Goal: Communication & Community: Answer question/provide support

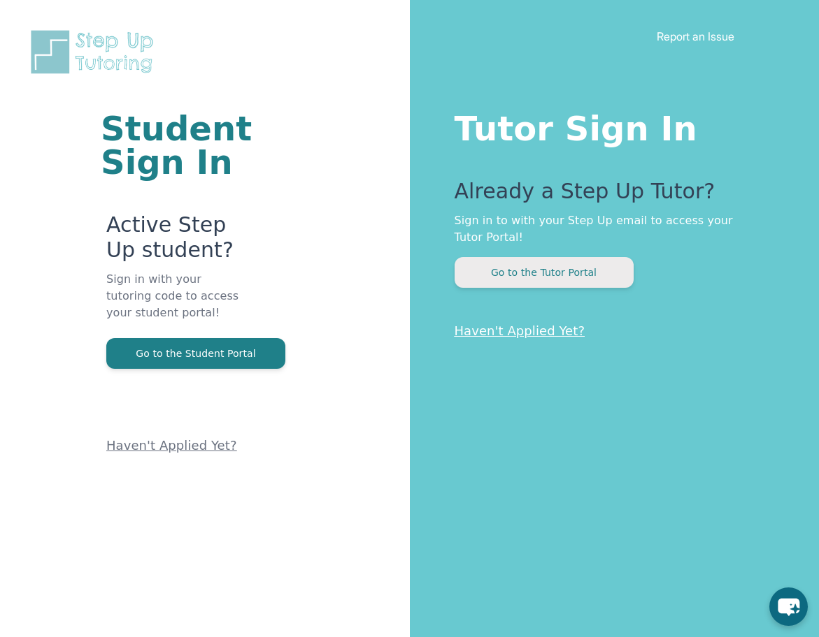
click at [565, 275] on button "Go to the Tutor Portal" at bounding box center [543, 272] width 179 height 31
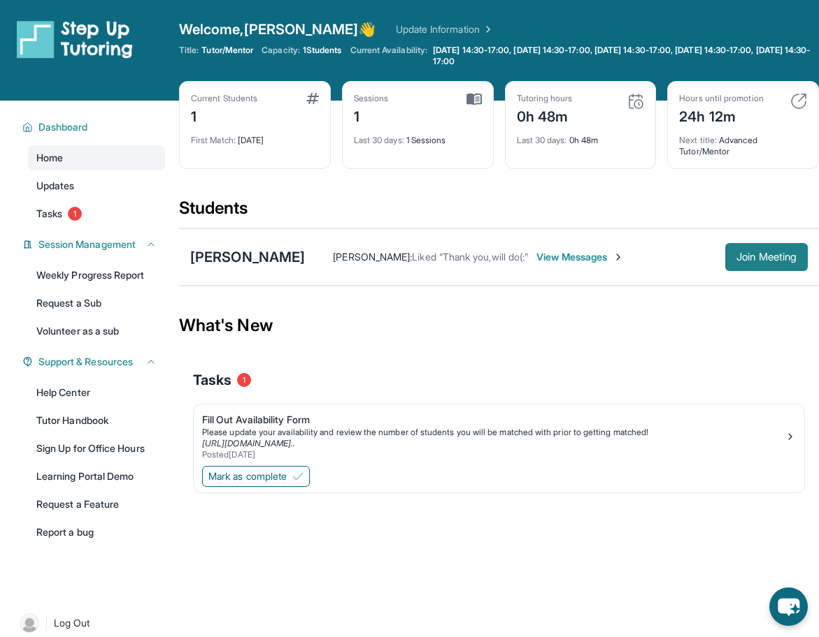
click at [758, 255] on span "Join Meeting" at bounding box center [766, 257] width 60 height 8
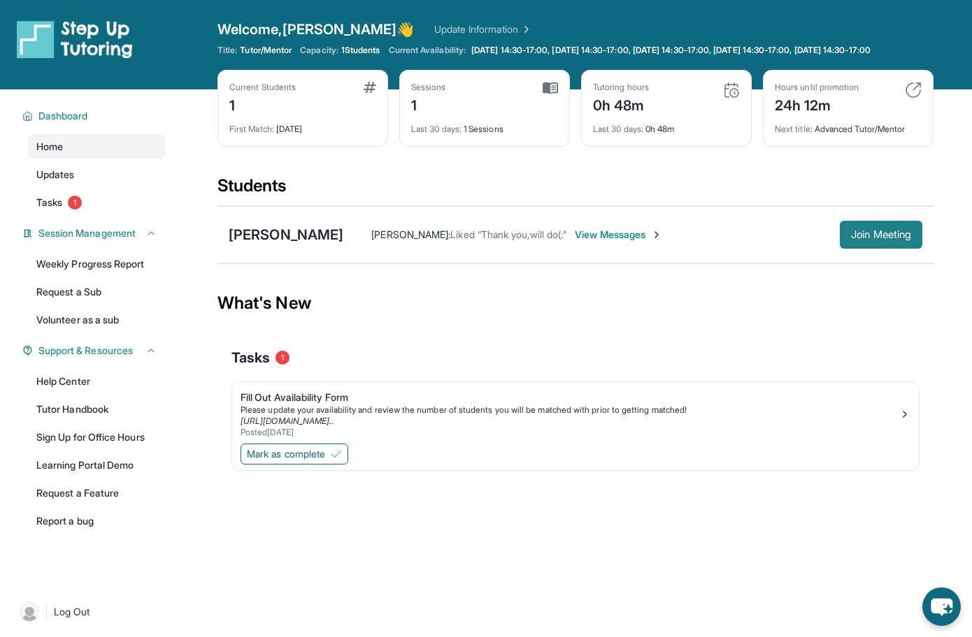
click at [818, 239] on span "Join Meeting" at bounding box center [881, 235] width 60 height 8
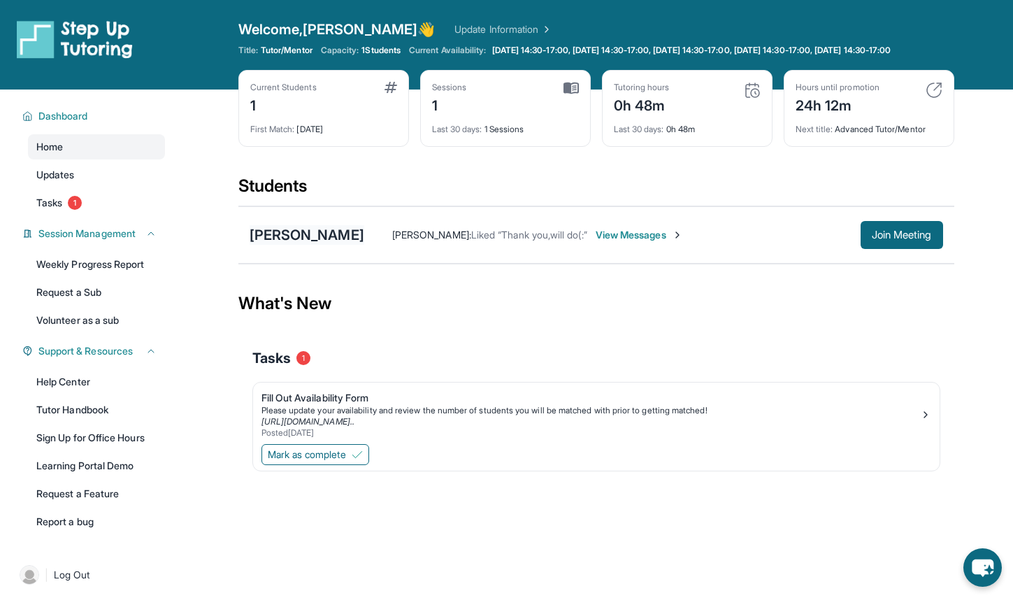
click at [312, 245] on div "[PERSON_NAME]" at bounding box center [307, 235] width 115 height 20
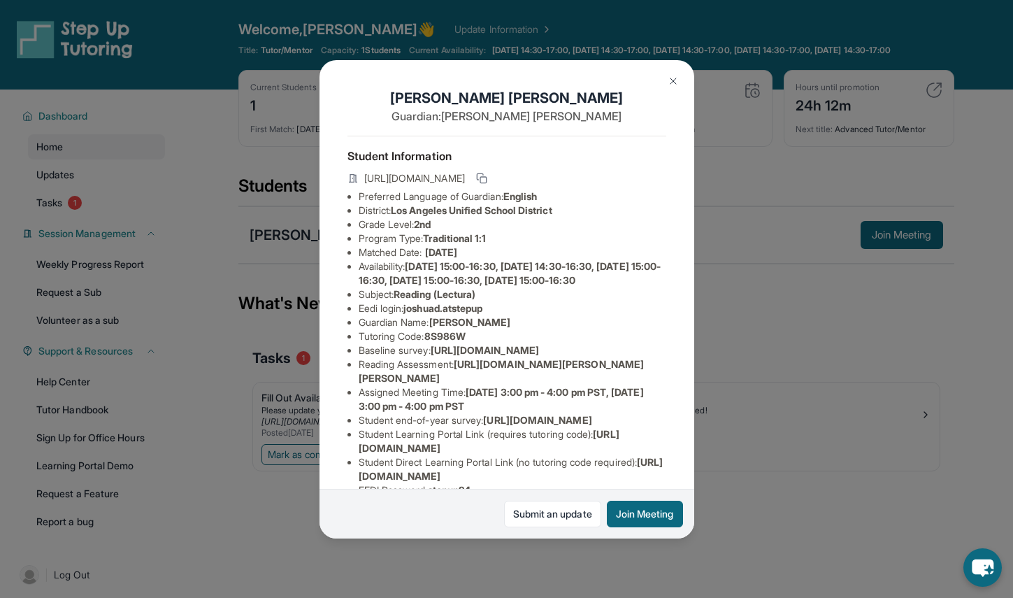
drag, startPoint x: 365, startPoint y: 178, endPoint x: 442, endPoint y: 192, distance: 78.8
click at [442, 185] on span "https://student-portal.stepuptutoring.org/student/8S986W" at bounding box center [414, 178] width 101 height 14
copy span "https://student-portal.stepuptutoring.org/student/8S986W"
click at [818, 294] on div "Joshua Dominguez Guardian: Karla Bernabe Student Information https://student-po…" at bounding box center [506, 299] width 1013 height 598
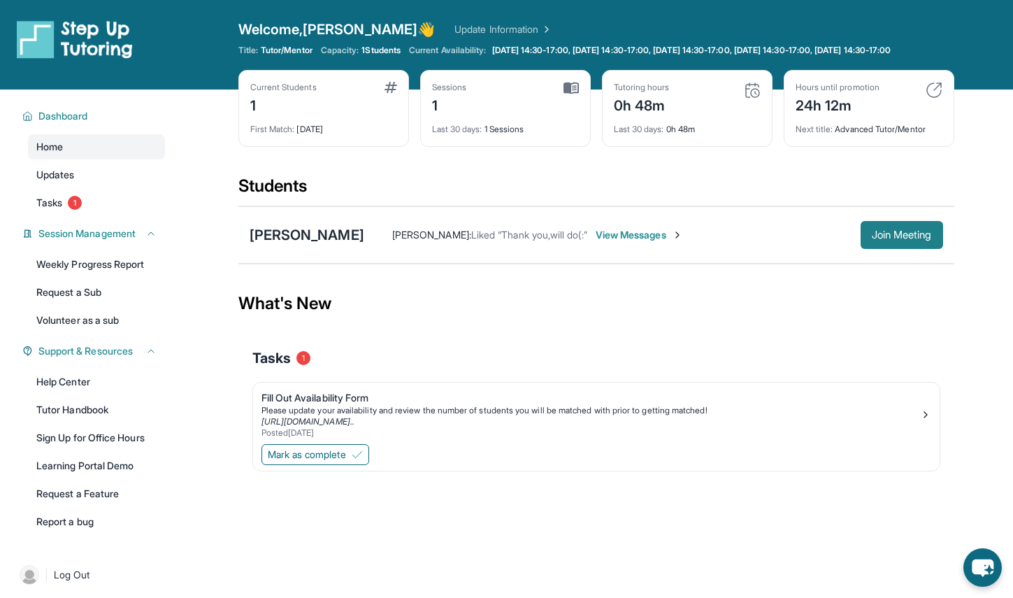
click at [818, 239] on span "Join Meeting" at bounding box center [902, 235] width 60 height 8
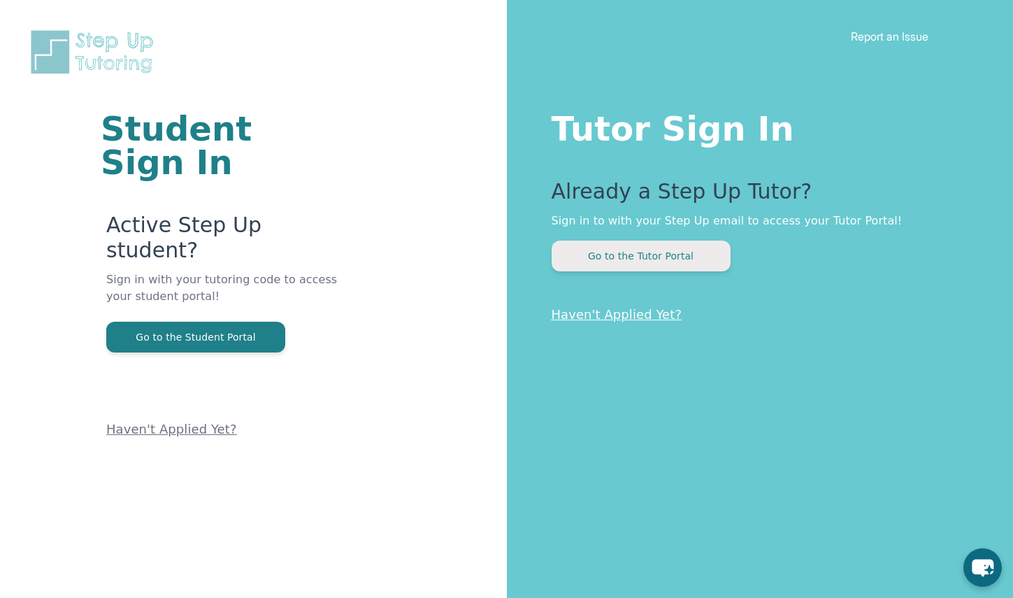
click at [682, 257] on button "Go to the Tutor Portal" at bounding box center [641, 255] width 179 height 31
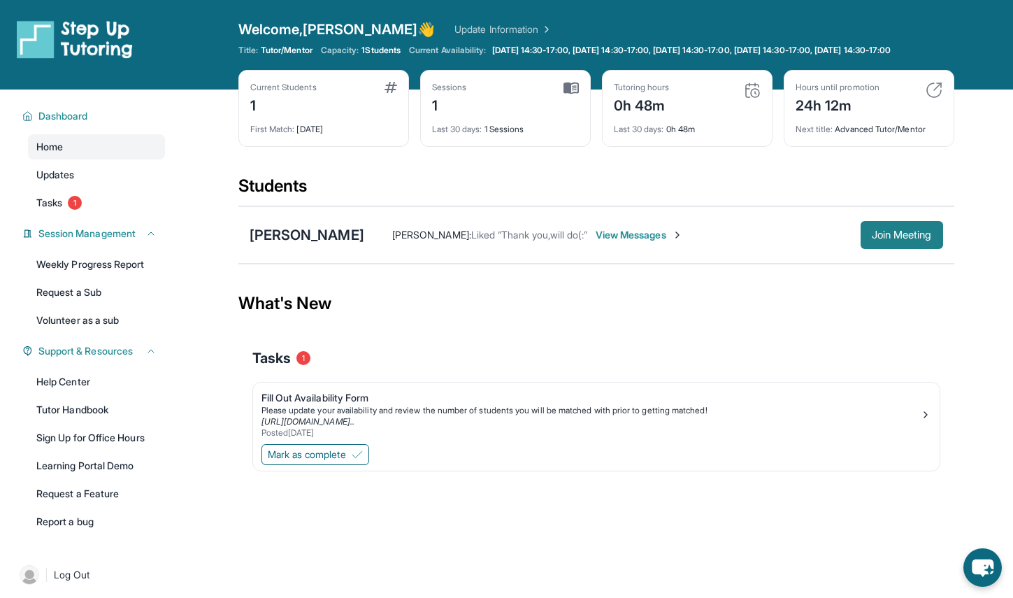
click at [909, 239] on span "Join Meeting" at bounding box center [902, 235] width 60 height 8
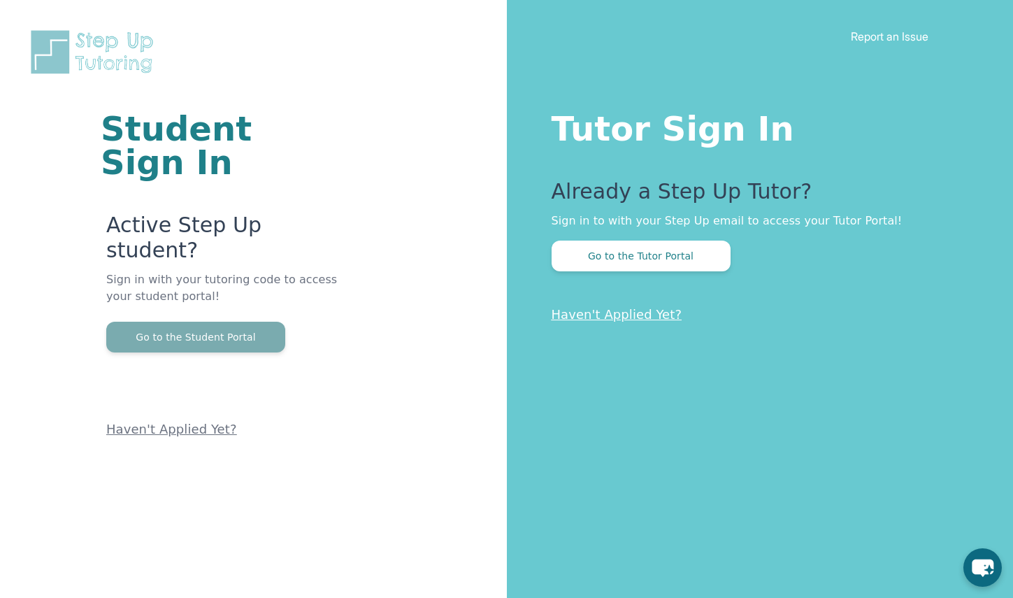
click at [211, 322] on button "Go to the Student Portal" at bounding box center [195, 337] width 179 height 31
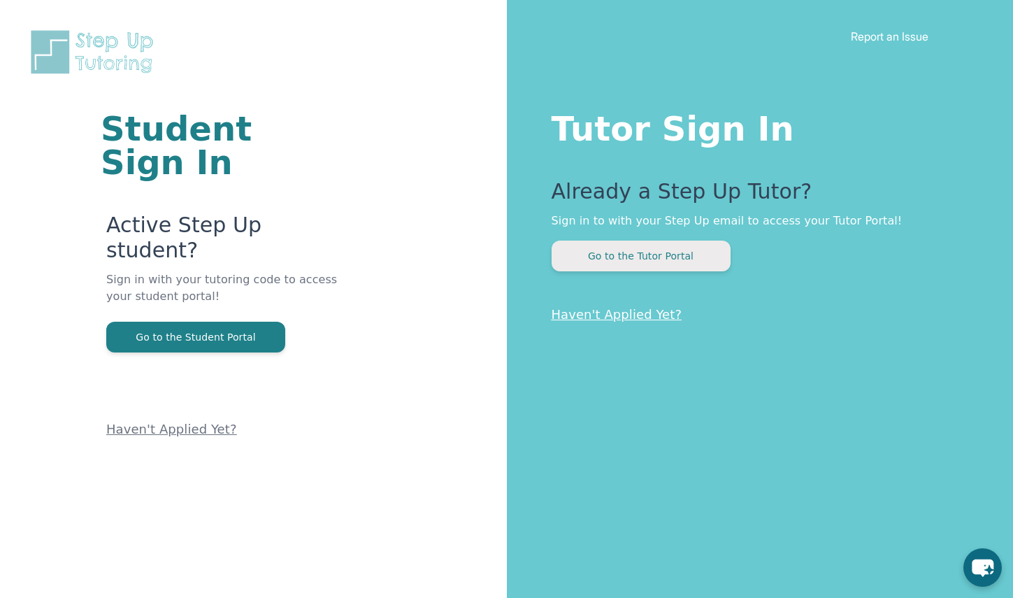
click at [628, 256] on button "Go to the Tutor Portal" at bounding box center [641, 255] width 179 height 31
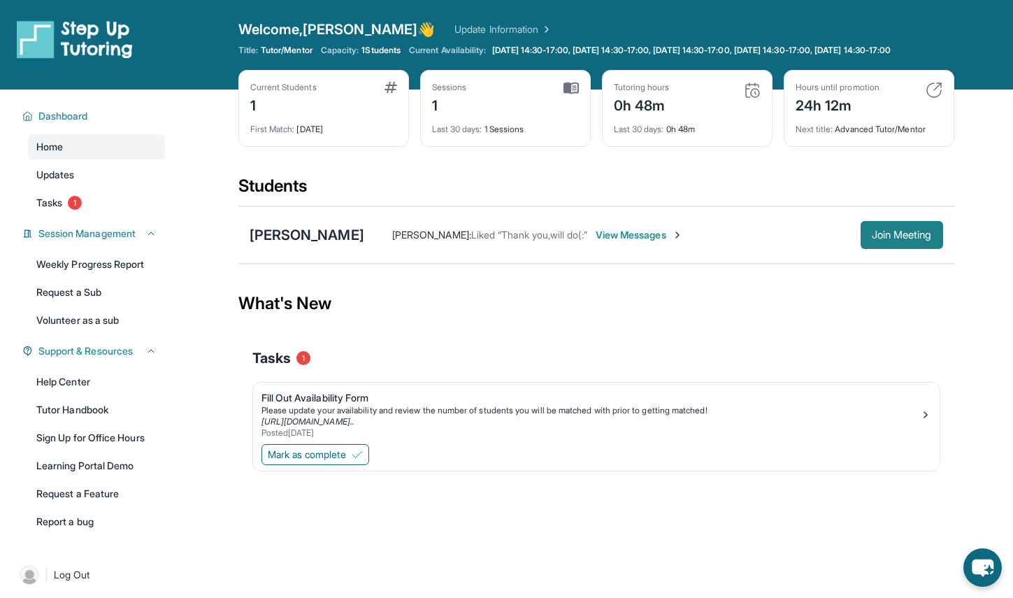
click at [898, 239] on span "Join Meeting" at bounding box center [902, 235] width 60 height 8
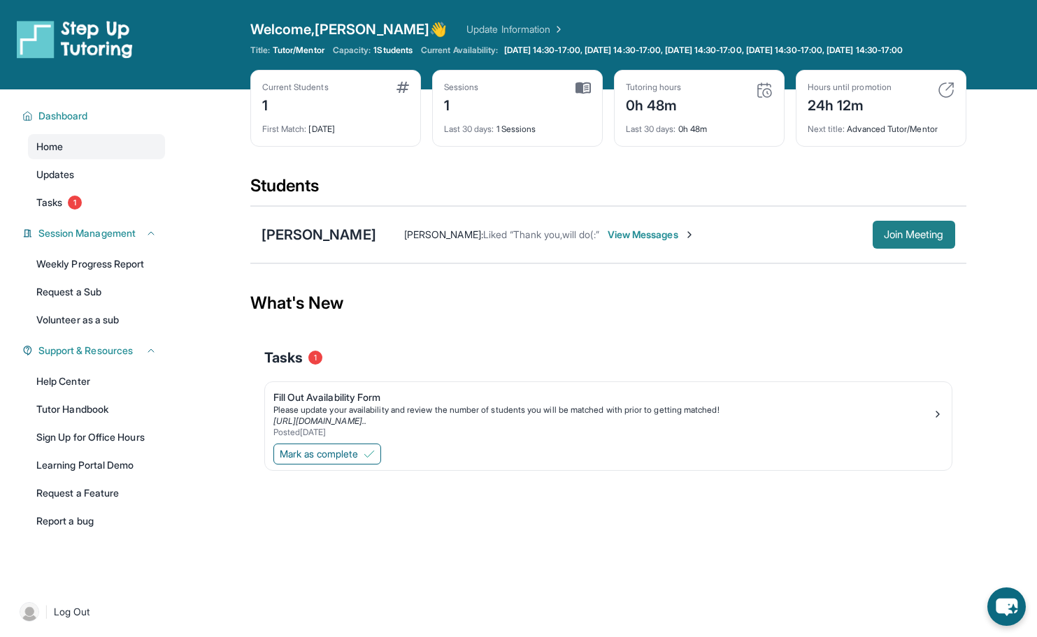
click at [905, 239] on span "Join Meeting" at bounding box center [914, 235] width 60 height 8
click at [907, 239] on span "Join Meeting" at bounding box center [914, 235] width 60 height 8
click at [917, 239] on span "Join Meeting" at bounding box center [914, 235] width 60 height 8
click at [901, 239] on span "Join Meeting" at bounding box center [914, 235] width 60 height 8
click at [898, 239] on span "Join Meeting" at bounding box center [914, 235] width 60 height 8
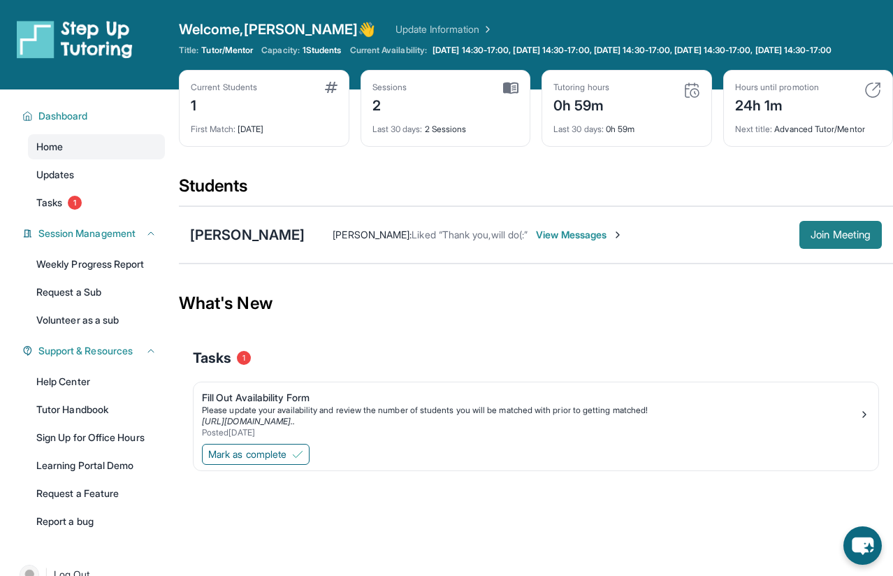
click at [834, 239] on span "Join Meeting" at bounding box center [841, 235] width 60 height 8
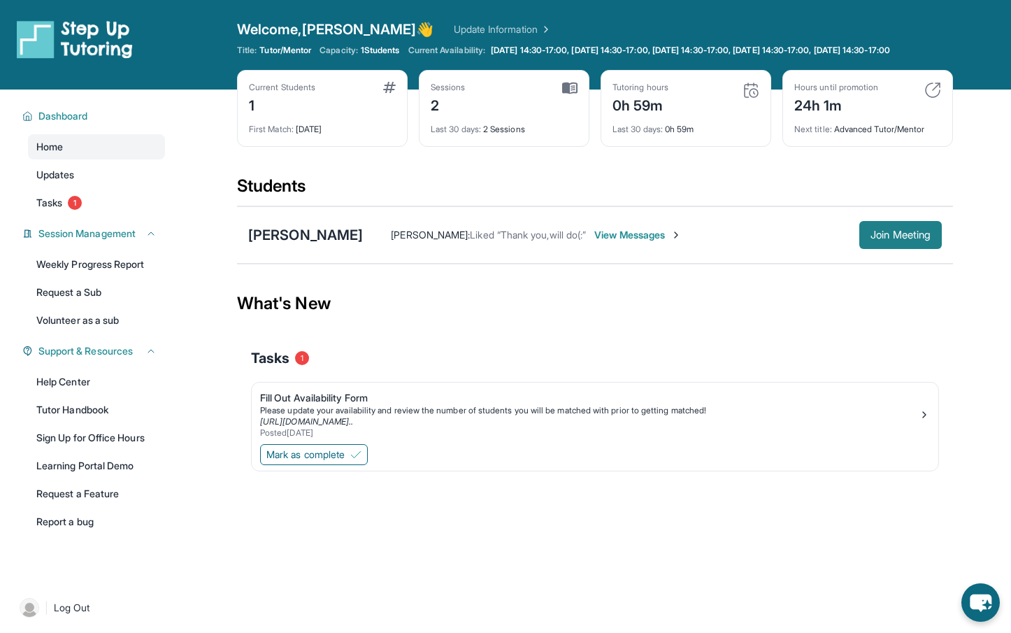
click at [907, 239] on span "Join Meeting" at bounding box center [900, 235] width 60 height 8
click at [894, 239] on span "Join Meeting" at bounding box center [900, 235] width 60 height 8
